Goal: Answer question/provide support

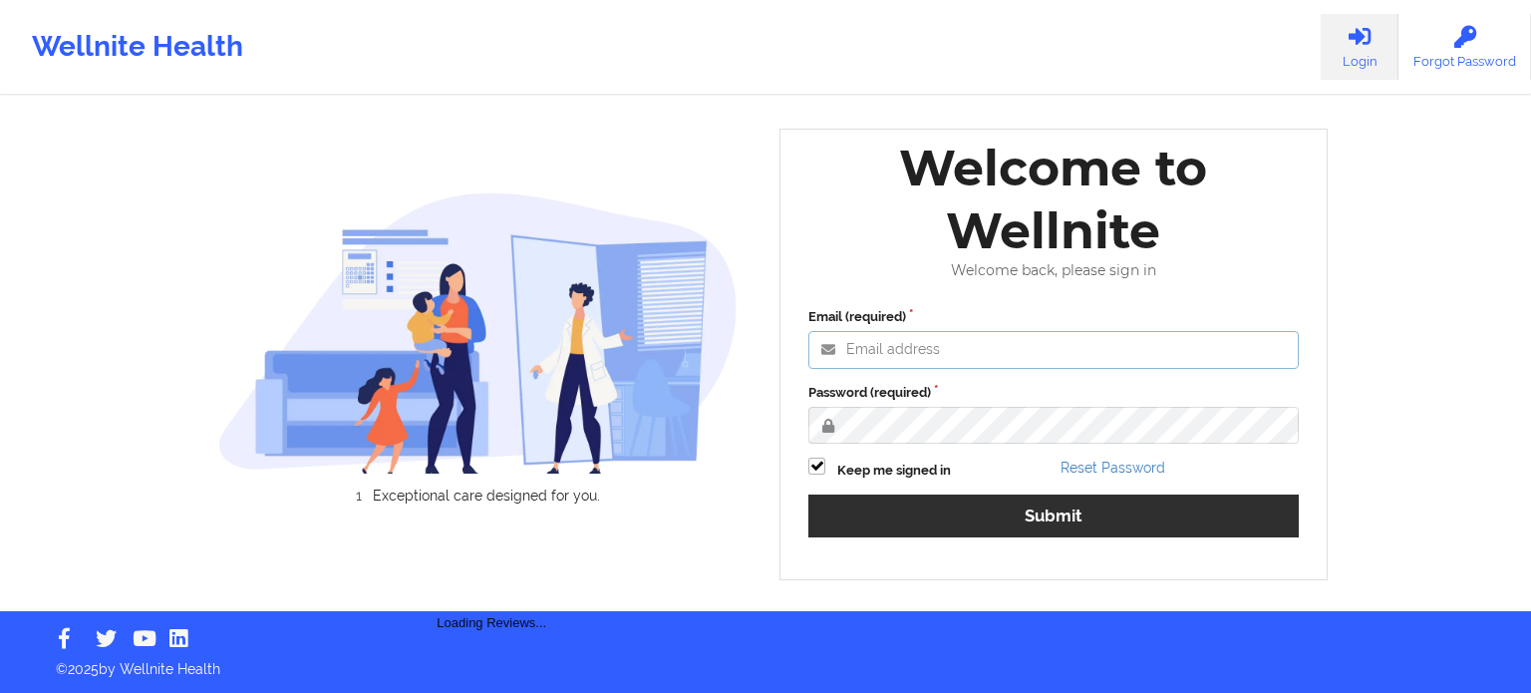
type input "[PERSON_NAME][EMAIL_ADDRESS][PERSON_NAME][DOMAIN_NAME]"
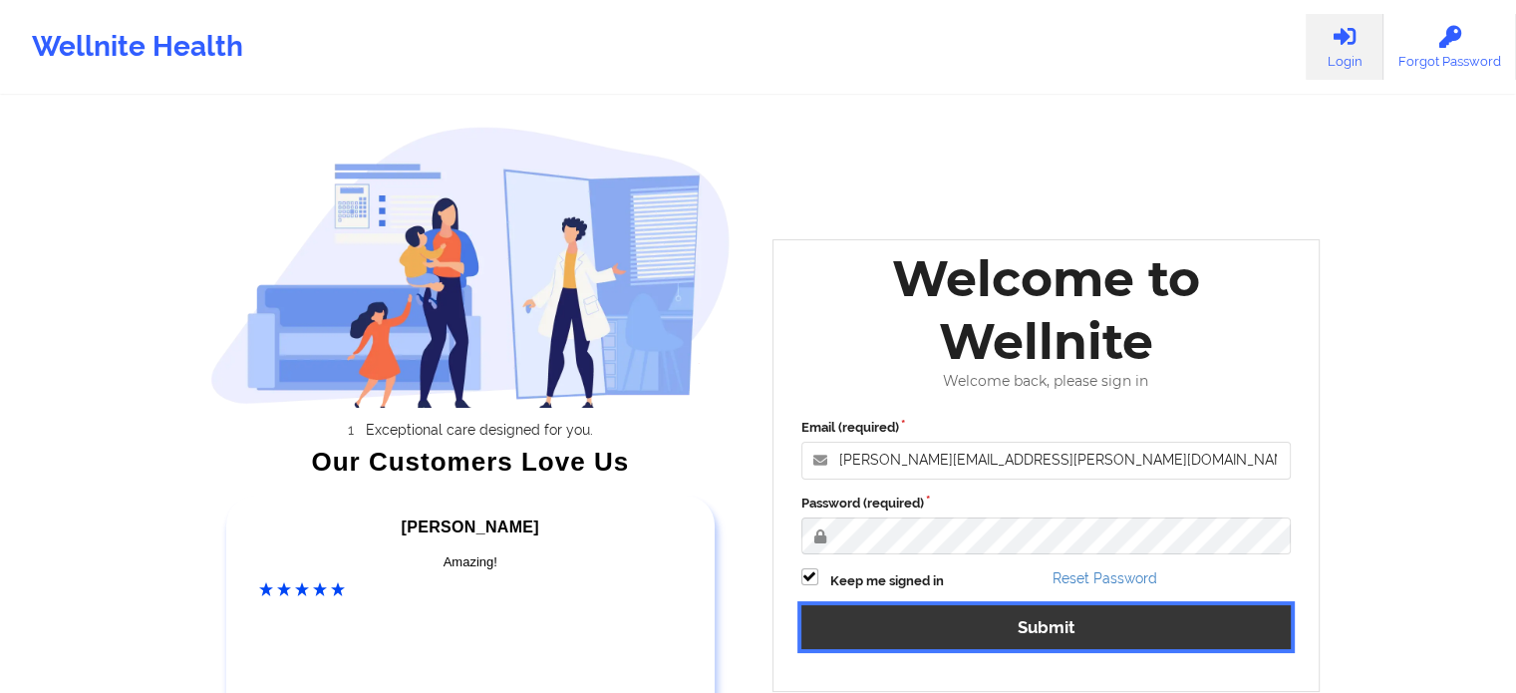
click at [1167, 636] on button "Submit" at bounding box center [1046, 626] width 490 height 43
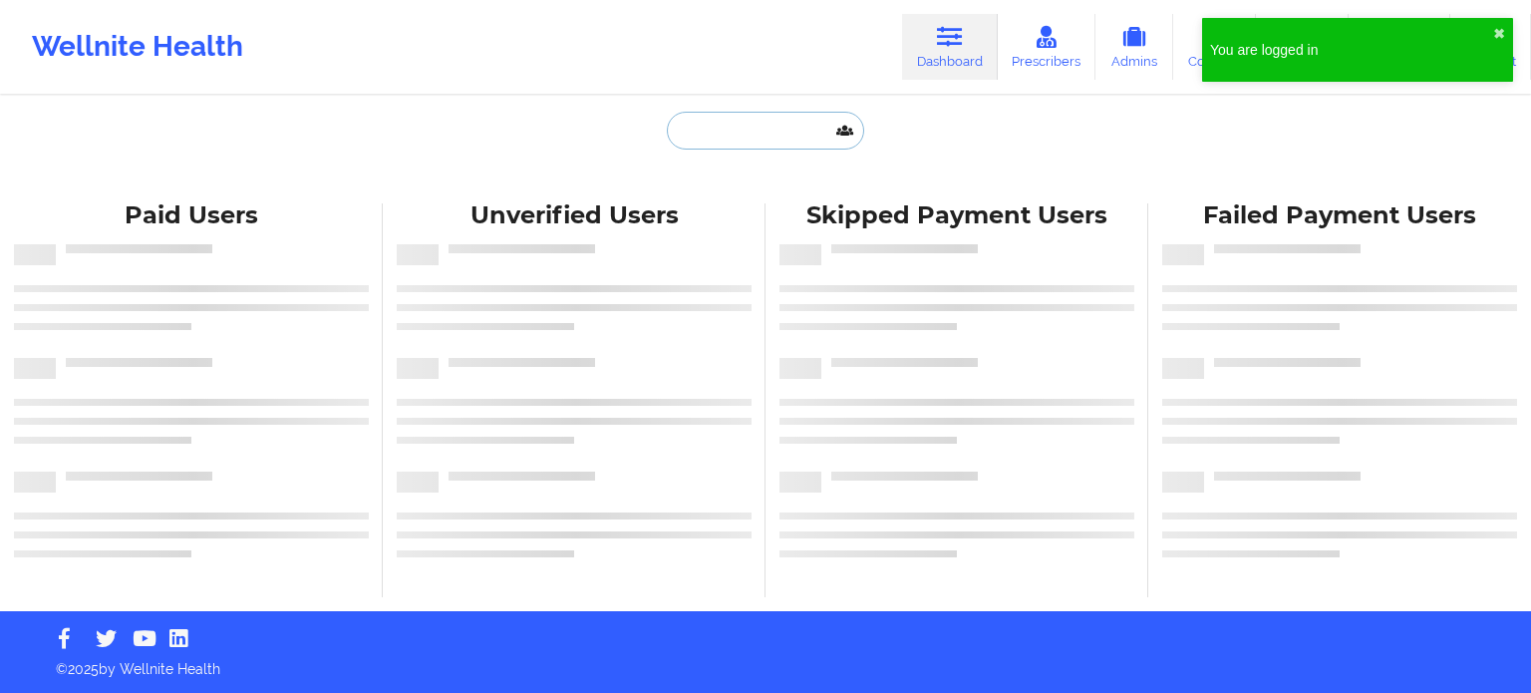
click at [744, 115] on input "text" at bounding box center [765, 131] width 197 height 38
paste input "[PHONE_NUMBER]"
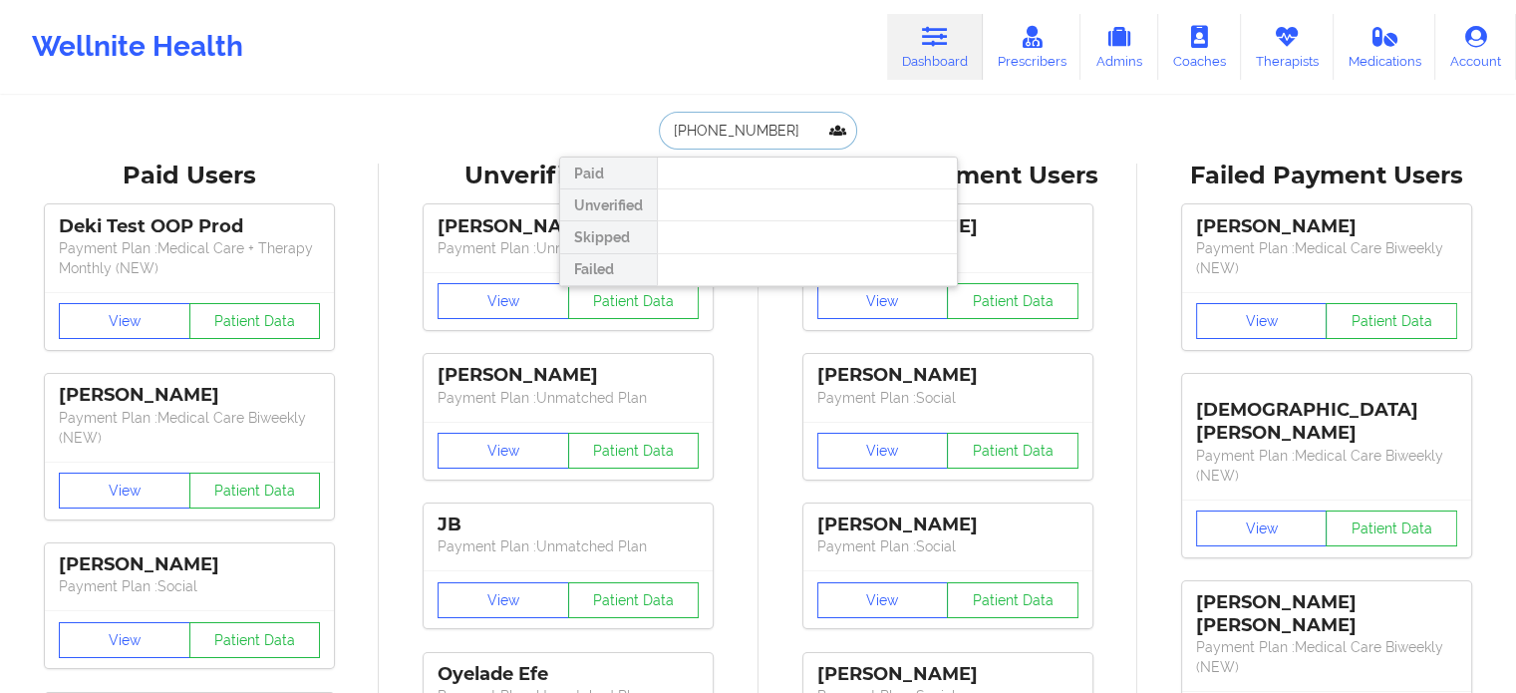
drag, startPoint x: 796, startPoint y: 114, endPoint x: 427, endPoint y: 92, distance: 369.3
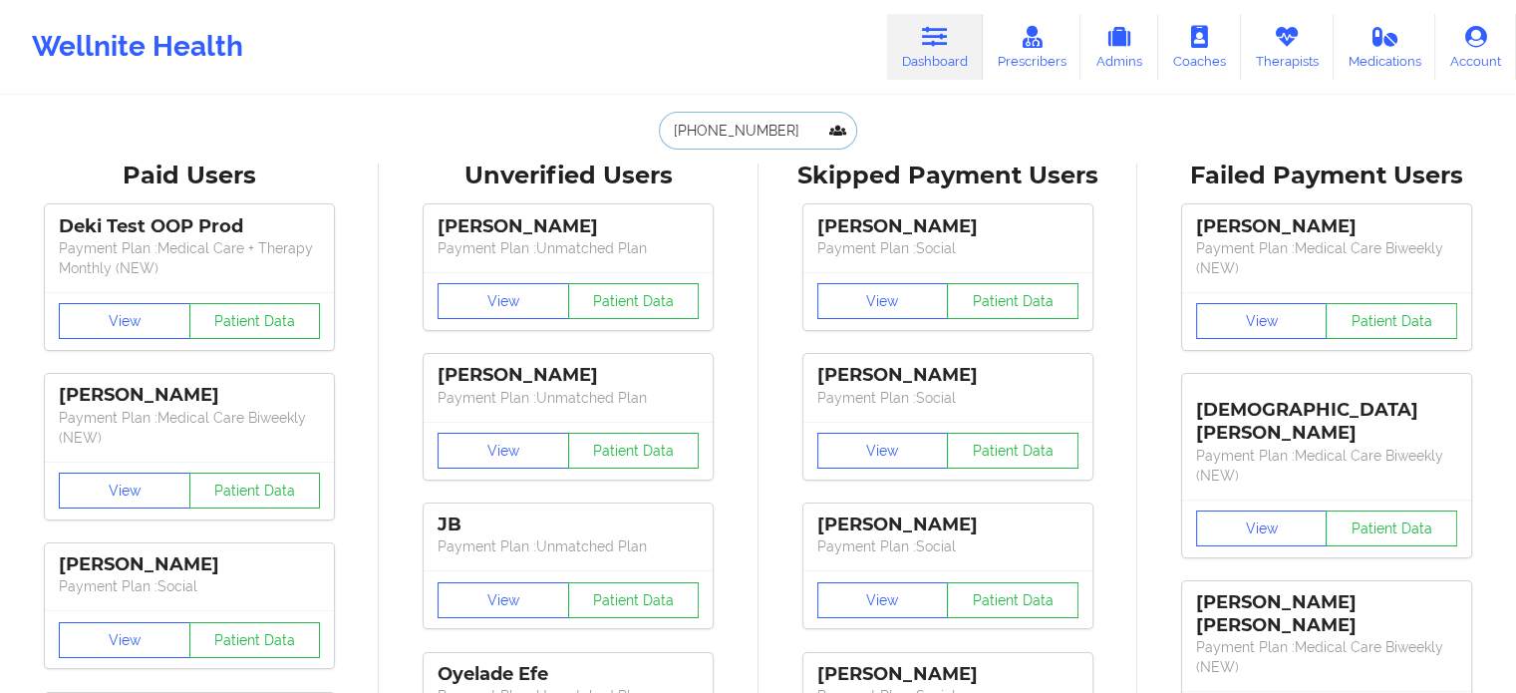
paste input "[EMAIL_ADDRESS][DOMAIN_NAME]"
type input "[EMAIL_ADDRESS][DOMAIN_NAME]"
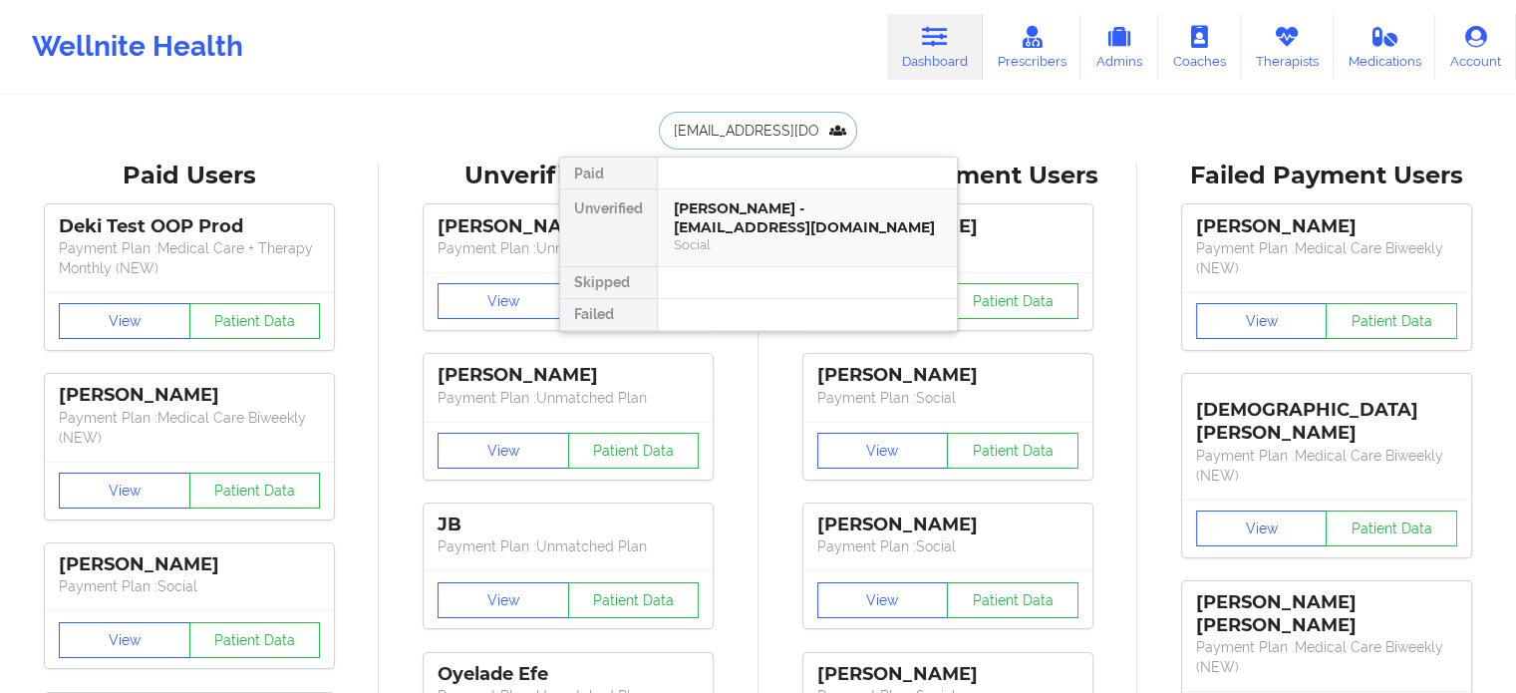
click at [724, 220] on div "[PERSON_NAME] - [EMAIL_ADDRESS][DOMAIN_NAME]" at bounding box center [807, 217] width 267 height 37
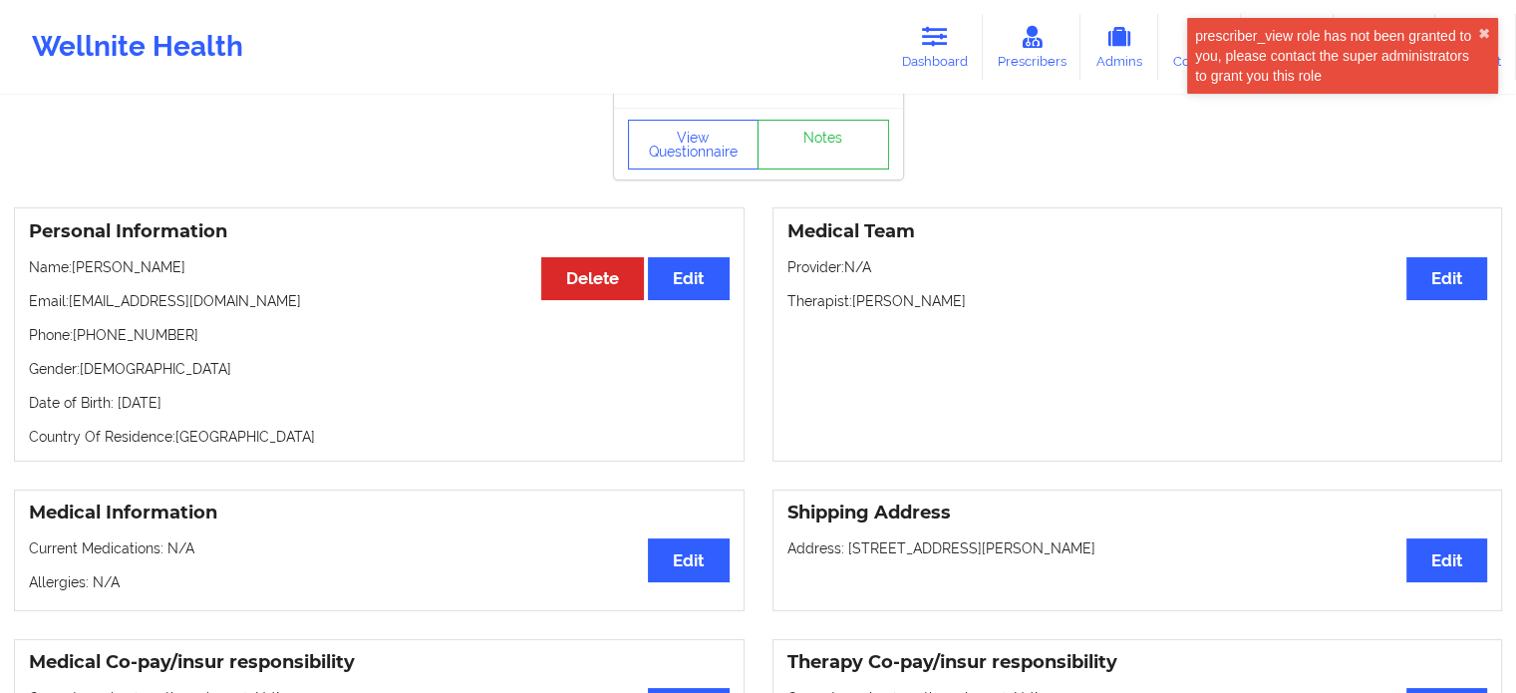
scroll to position [100, 0]
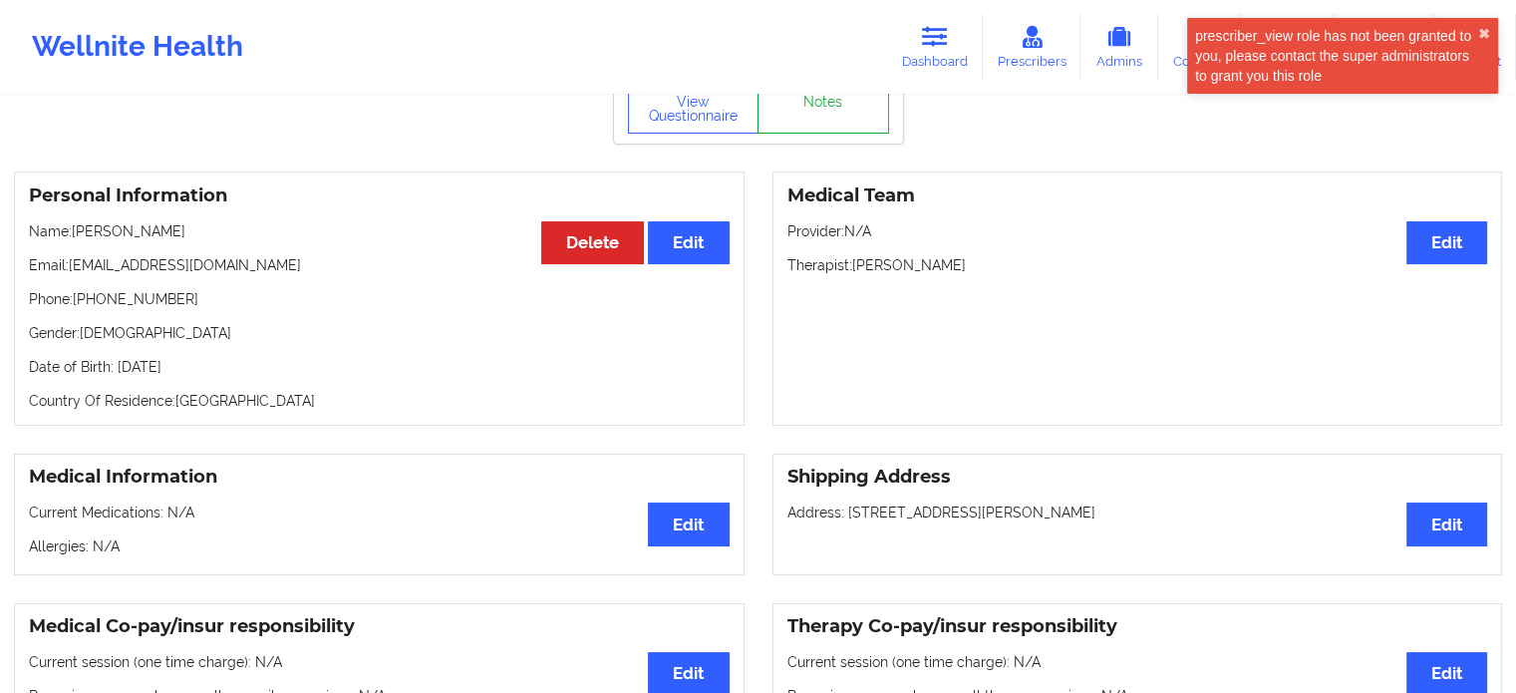
click at [834, 123] on link "Notes" at bounding box center [823, 109] width 132 height 50
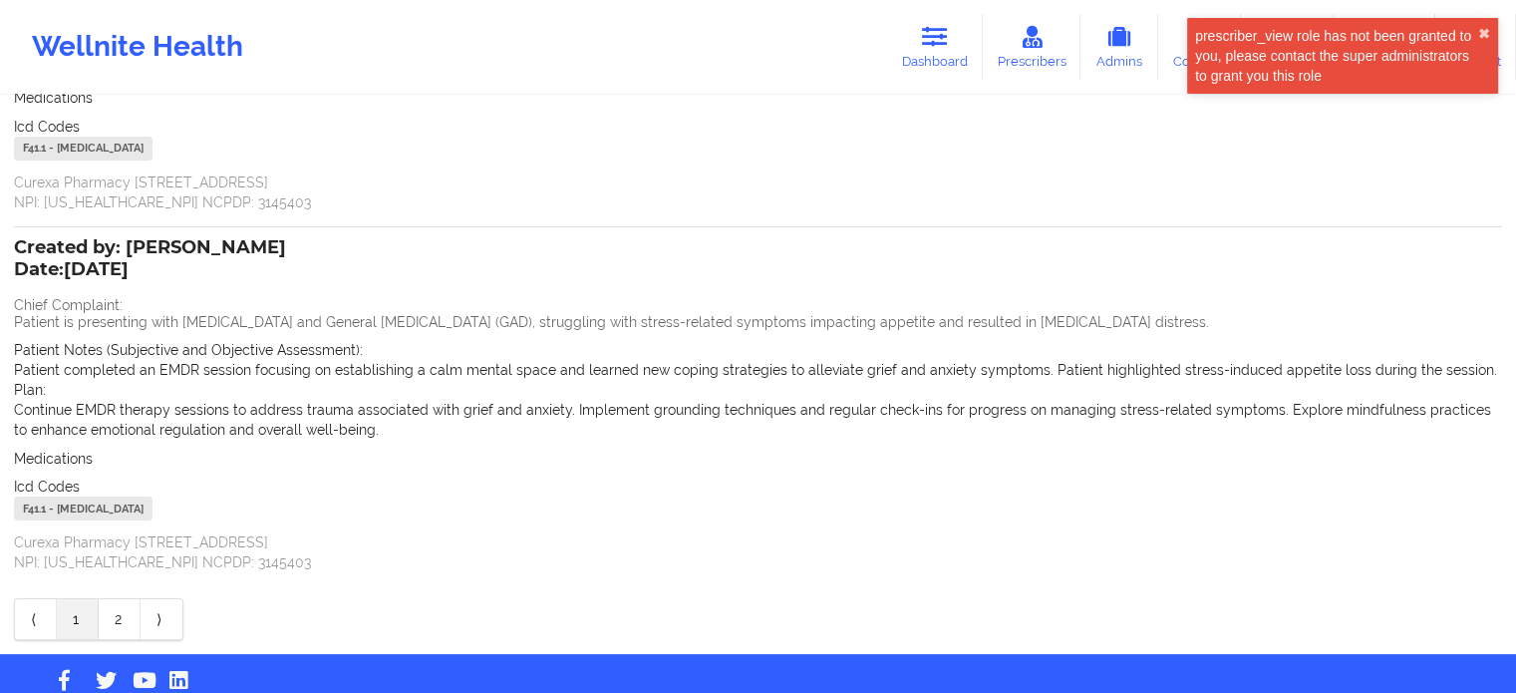
scroll to position [384, 0]
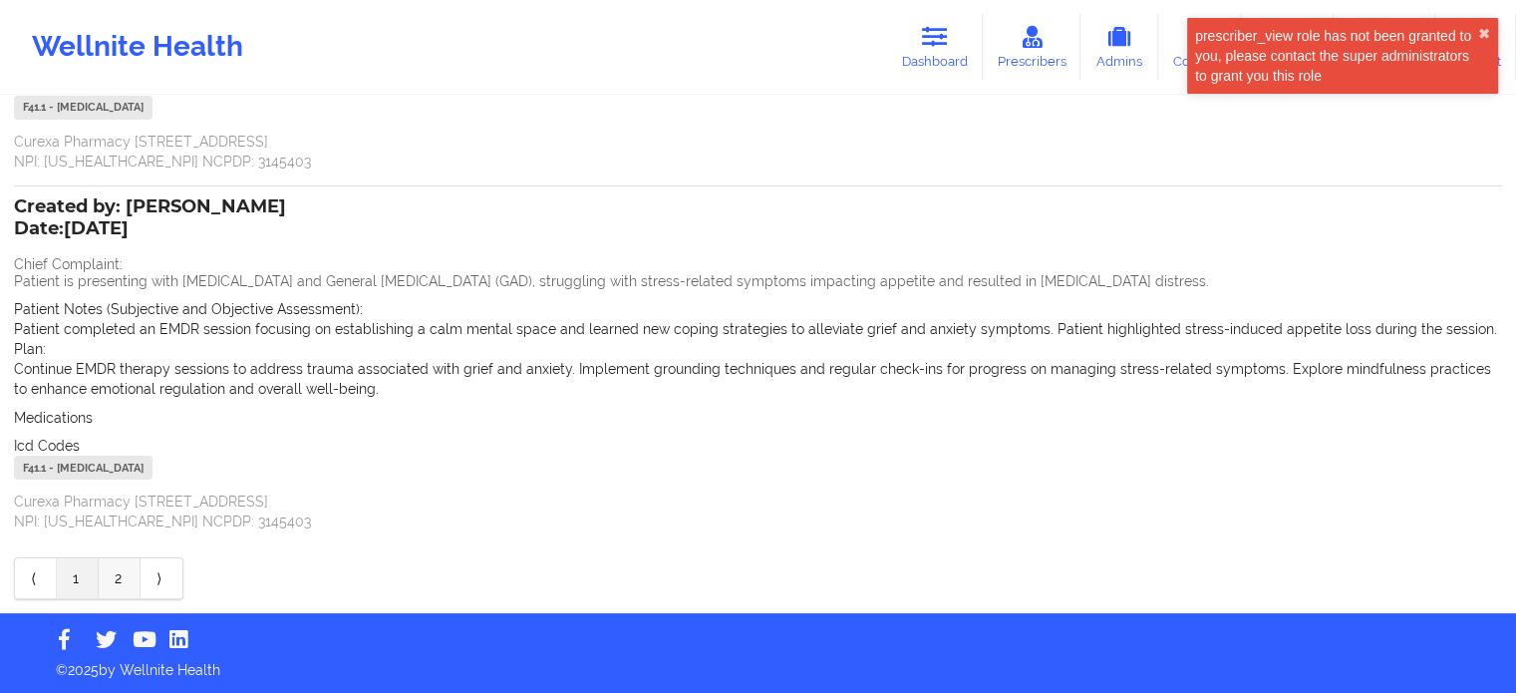
click at [110, 589] on link "2" at bounding box center [120, 578] width 42 height 40
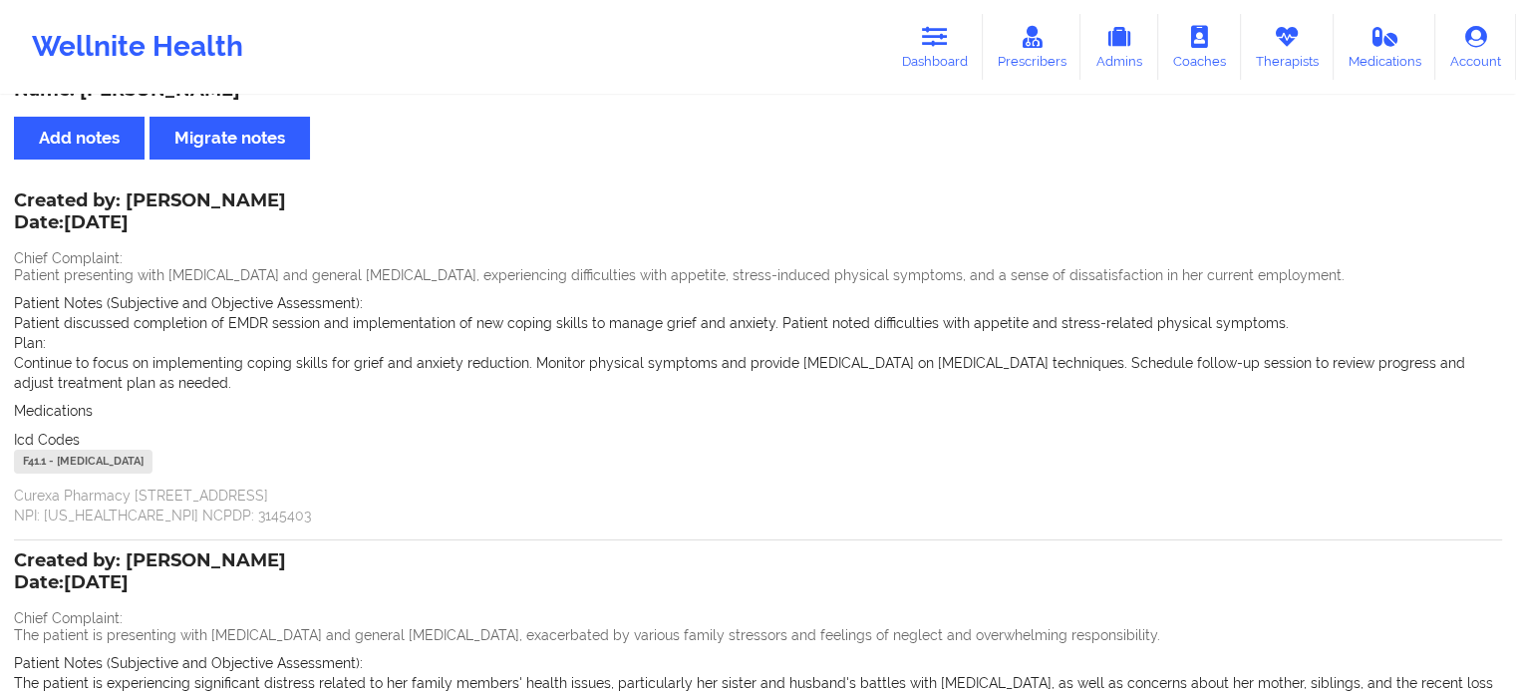
scroll to position [0, 0]
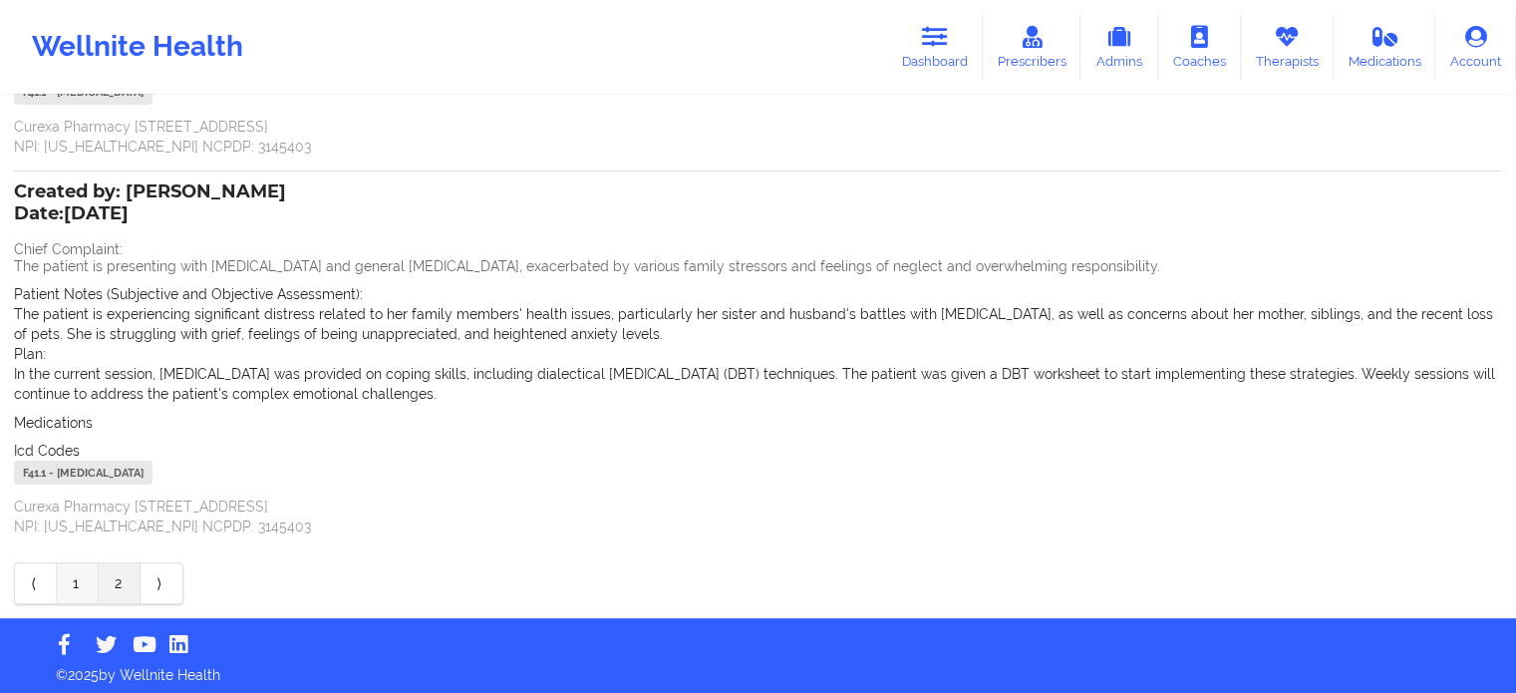
click at [77, 575] on link "1" at bounding box center [78, 583] width 42 height 40
